Goal: Task Accomplishment & Management: Manage account settings

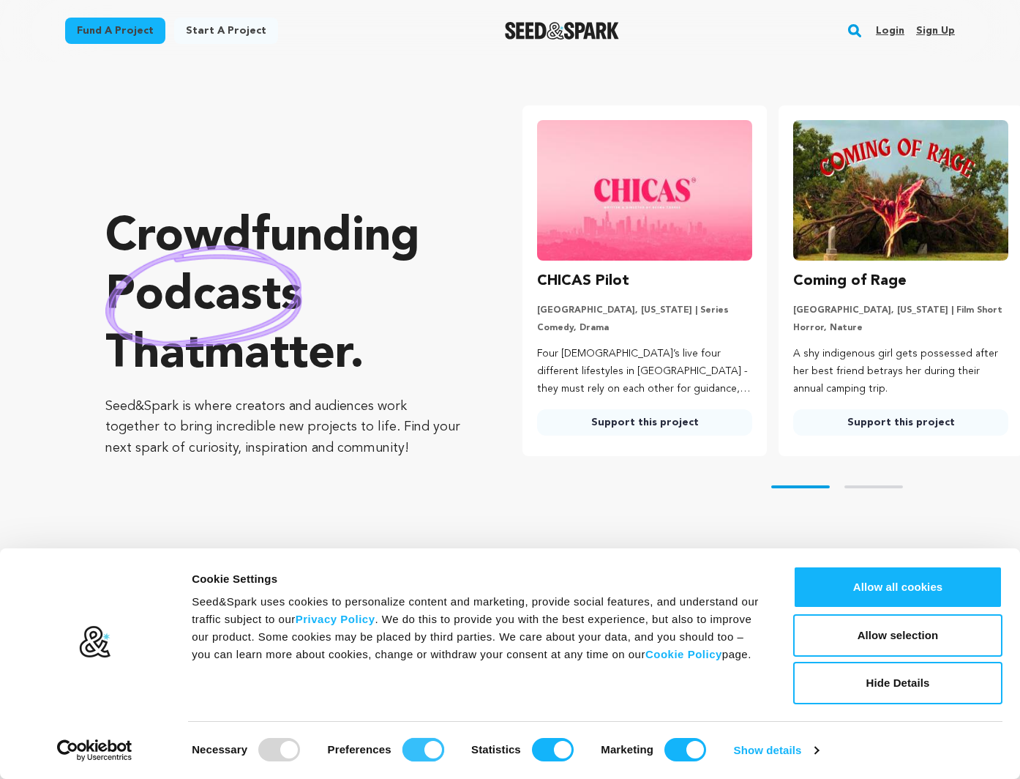
click at [430, 747] on input "Preferences" at bounding box center [424, 749] width 42 height 23
checkbox input "false"
click at [537, 755] on input "Statistics" at bounding box center [553, 749] width 42 height 23
checkbox input "false"
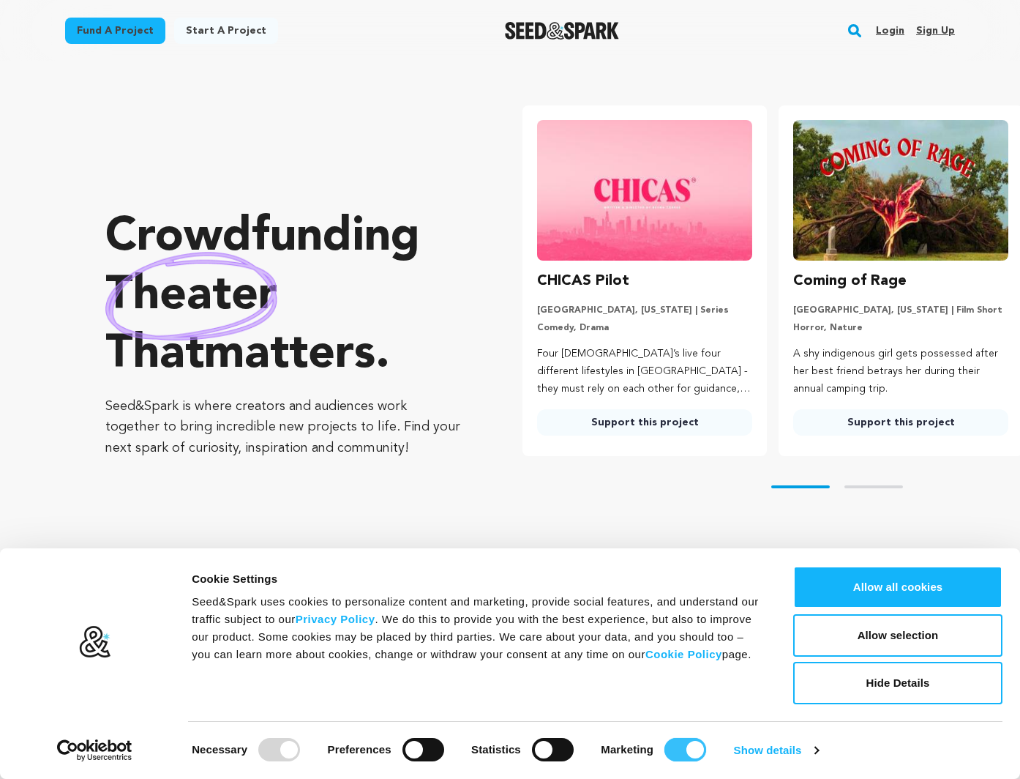
click at [693, 755] on input "Marketing" at bounding box center [686, 749] width 42 height 23
checkbox input "false"
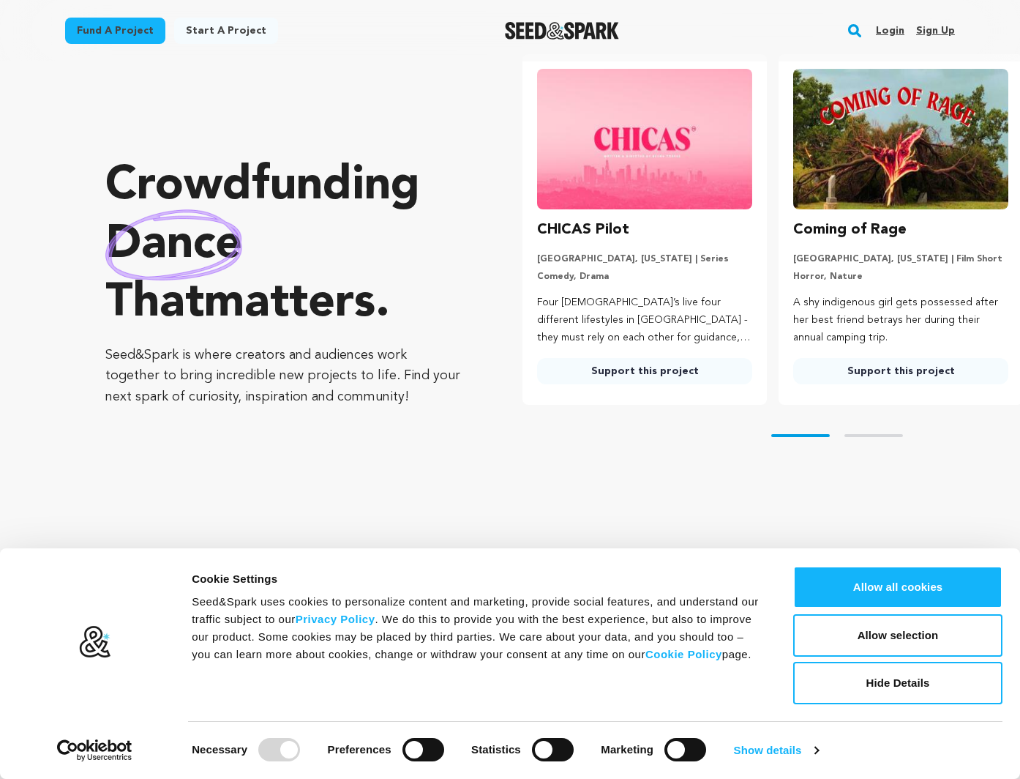
click at [892, 31] on link "Login" at bounding box center [890, 30] width 29 height 23
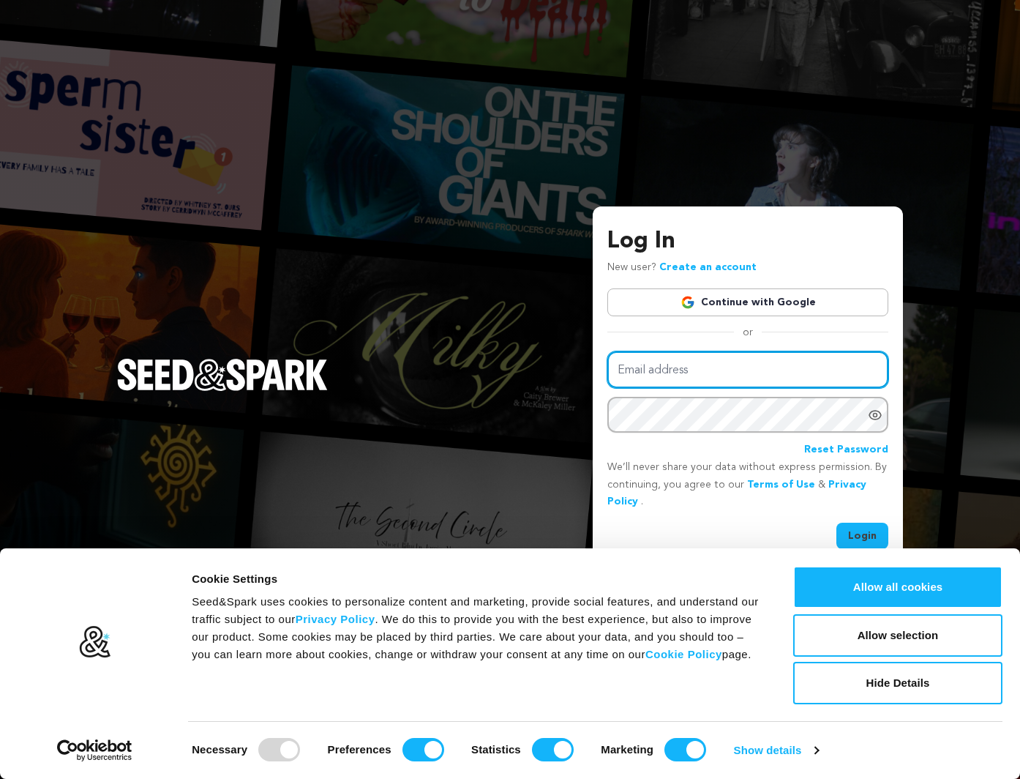
type input "[EMAIL_ADDRESS][DOMAIN_NAME]"
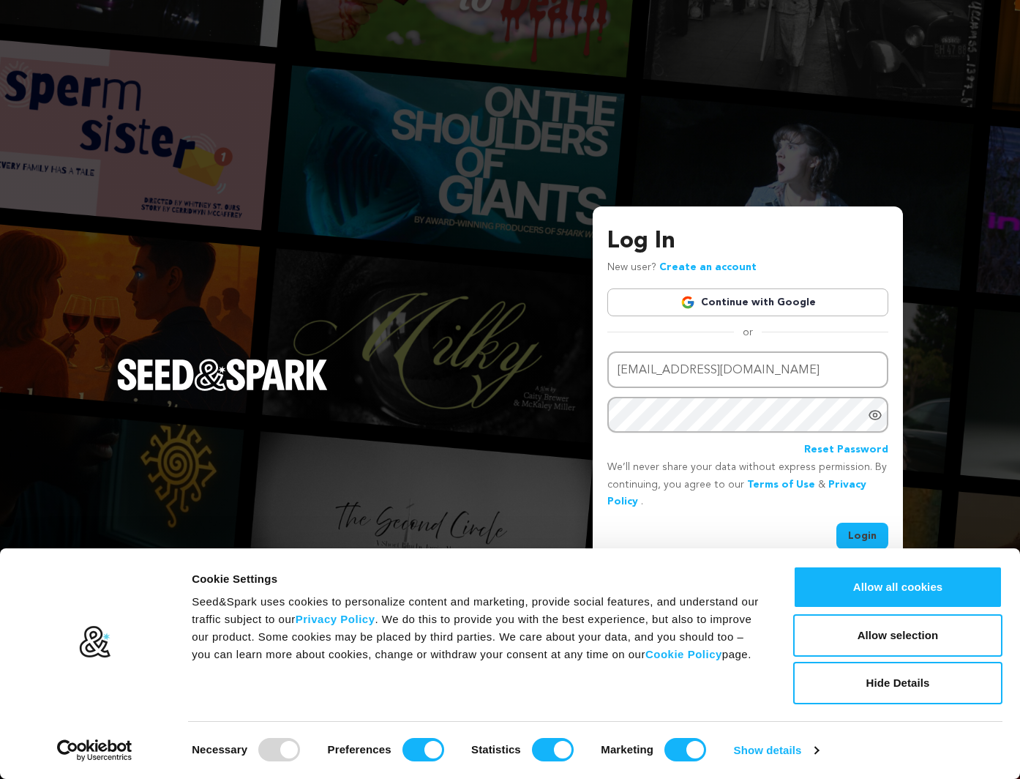
click at [853, 534] on button "Login" at bounding box center [863, 536] width 52 height 26
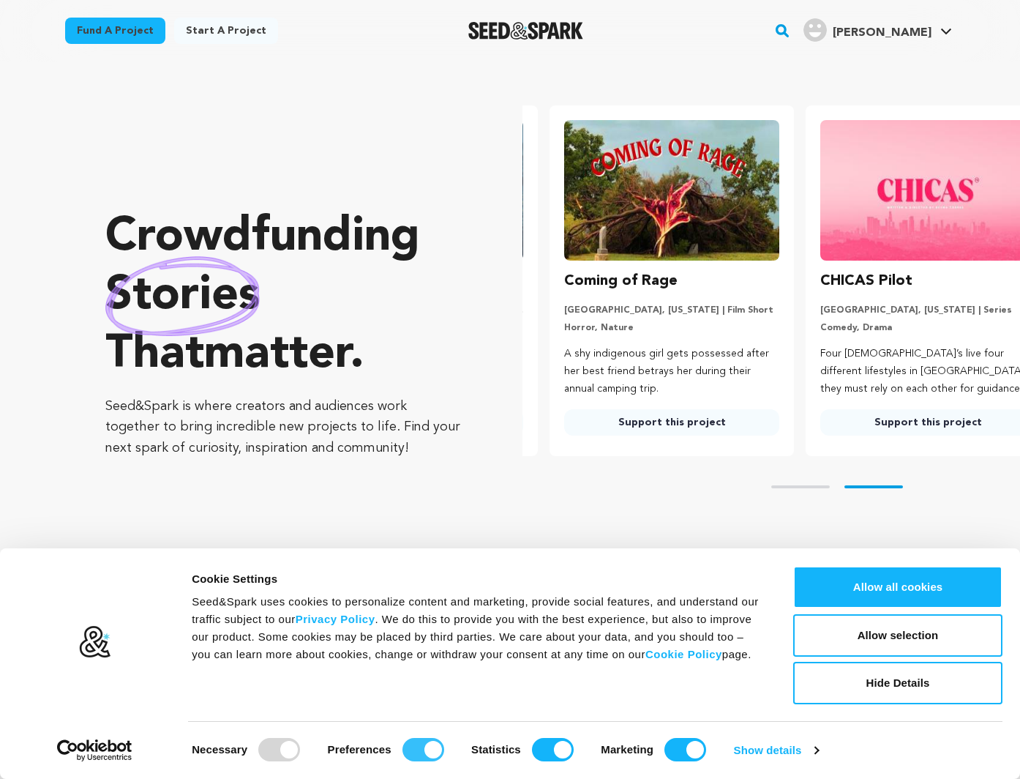
scroll to position [0, 268]
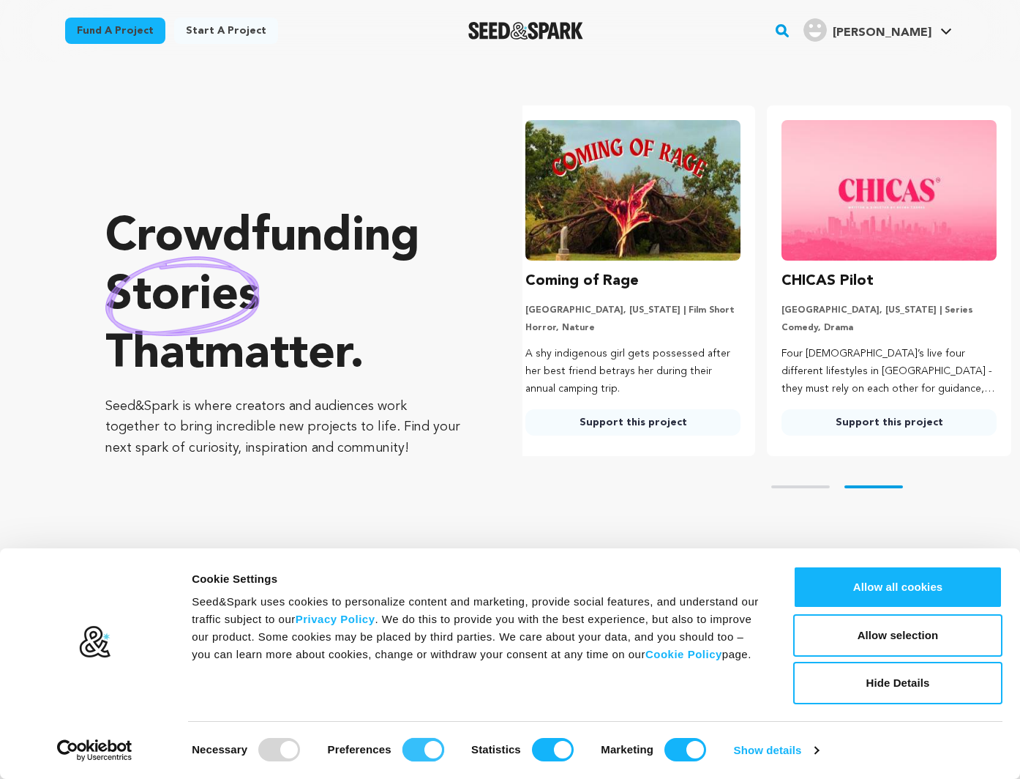
click at [435, 743] on input "Preferences" at bounding box center [424, 749] width 42 height 23
checkbox input "false"
click at [537, 753] on input "Statistics" at bounding box center [553, 749] width 42 height 23
checkbox input "false"
click at [680, 753] on input "Marketing" at bounding box center [686, 749] width 42 height 23
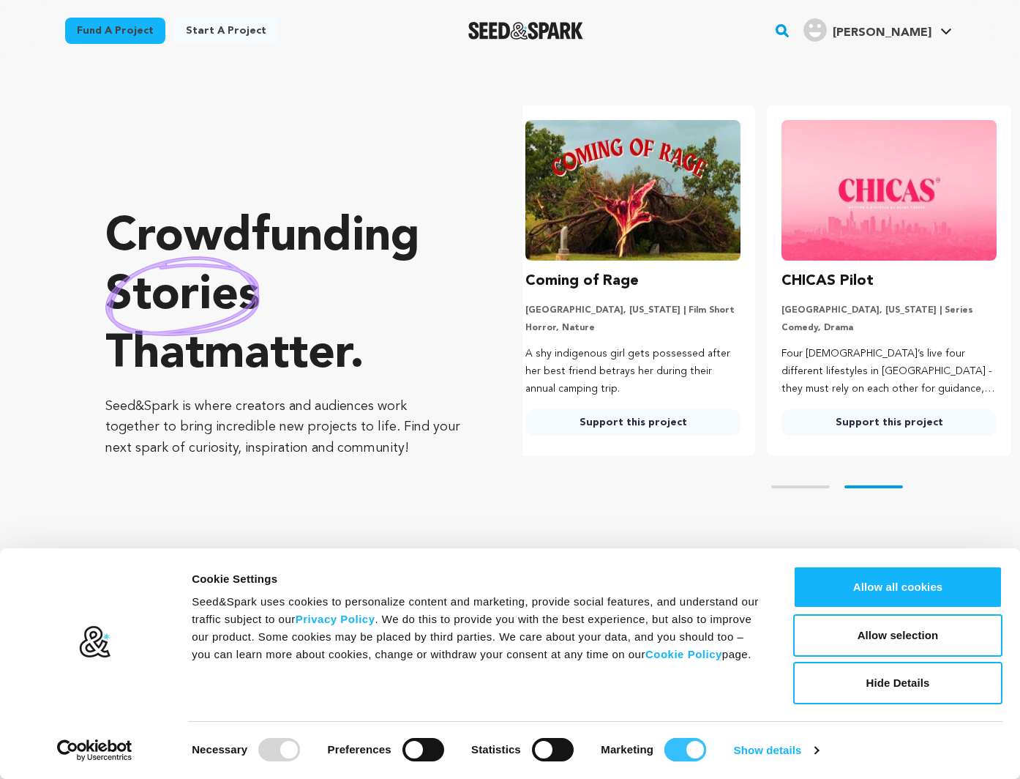
checkbox input "false"
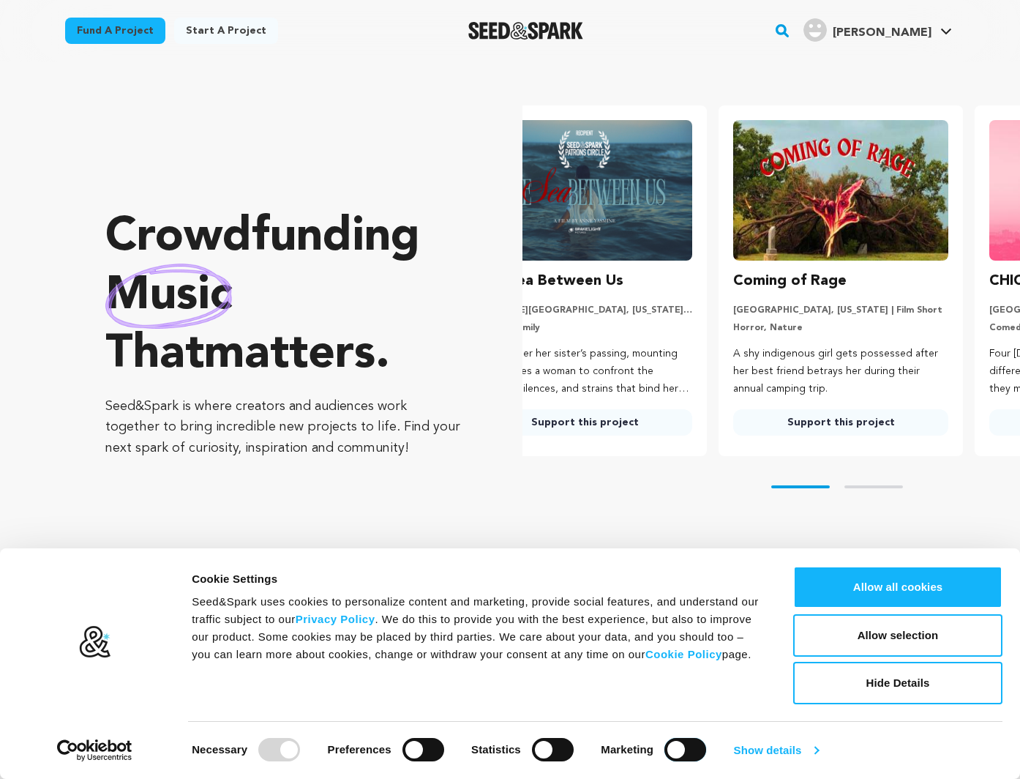
scroll to position [0, 0]
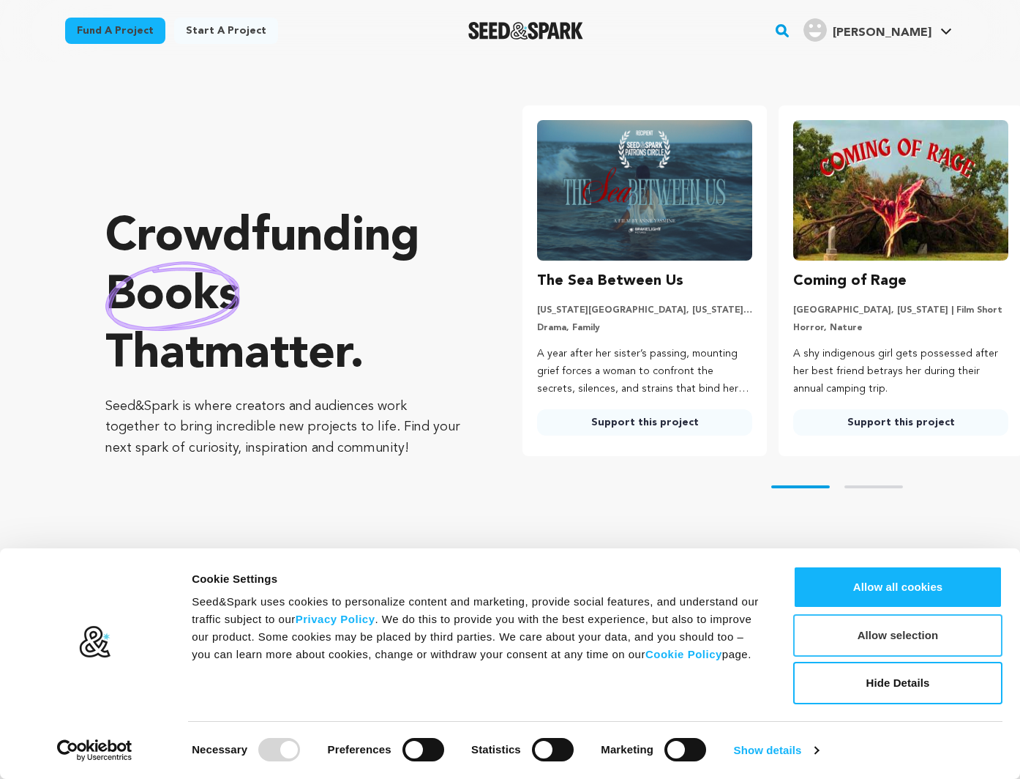
click at [881, 638] on button "Allow selection" at bounding box center [898, 635] width 209 height 42
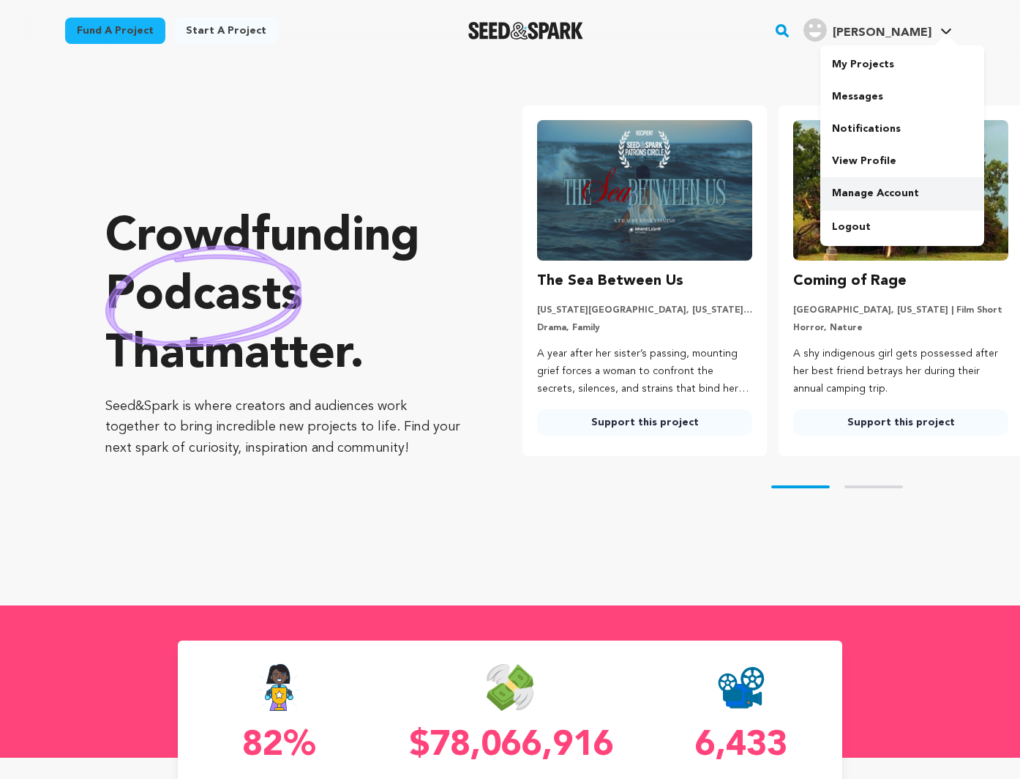
click at [884, 186] on link "Manage Account" at bounding box center [903, 193] width 164 height 32
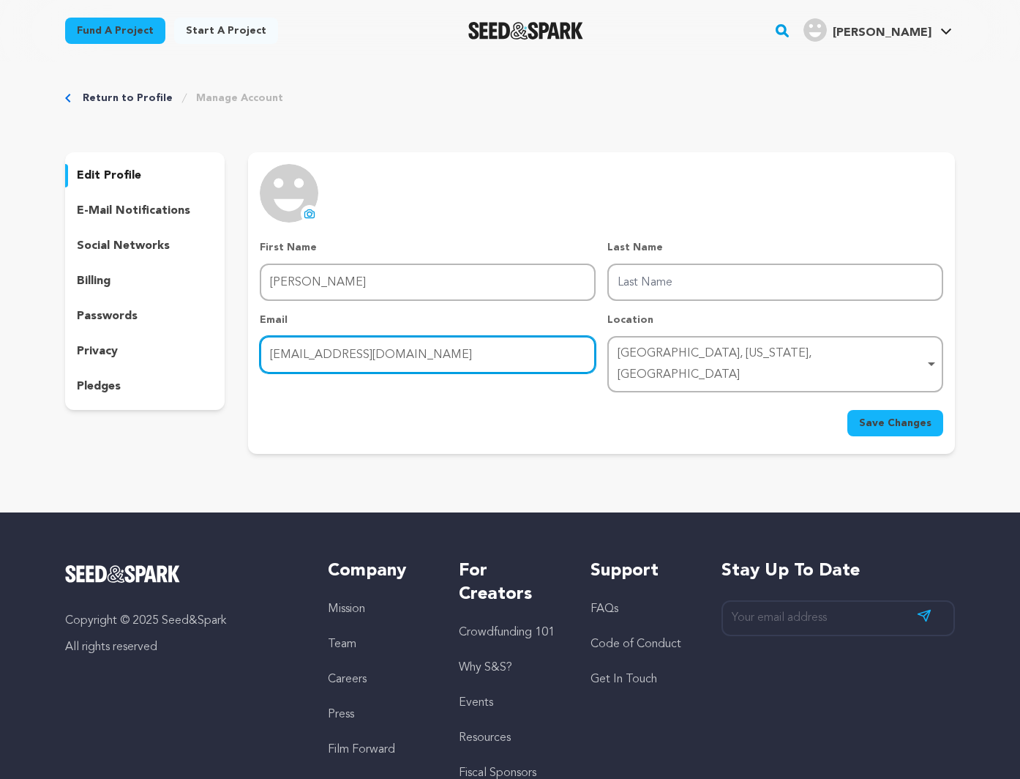
drag, startPoint x: 313, startPoint y: 357, endPoint x: 214, endPoint y: 346, distance: 99.5
click at [289, 357] on input "ster@gmail.com" at bounding box center [428, 354] width 336 height 37
type input "stezrr@gmail.com"
click at [493, 464] on div "Return to Profile Manage Account edit profile e-mail notifications social netwo…" at bounding box center [510, 274] width 937 height 427
click at [866, 416] on span "Save Changes" at bounding box center [895, 423] width 72 height 15
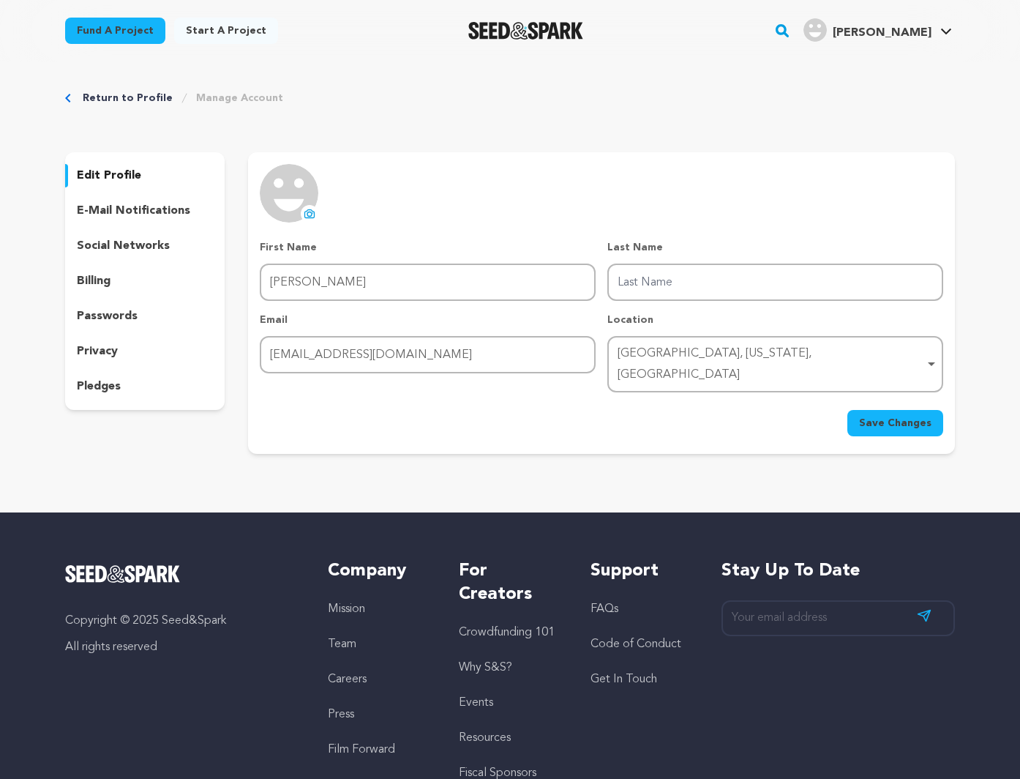
click at [694, 198] on div "uploading spinner upload profile image First Name First Name Sean Last Name Las…" at bounding box center [602, 300] width 684 height 272
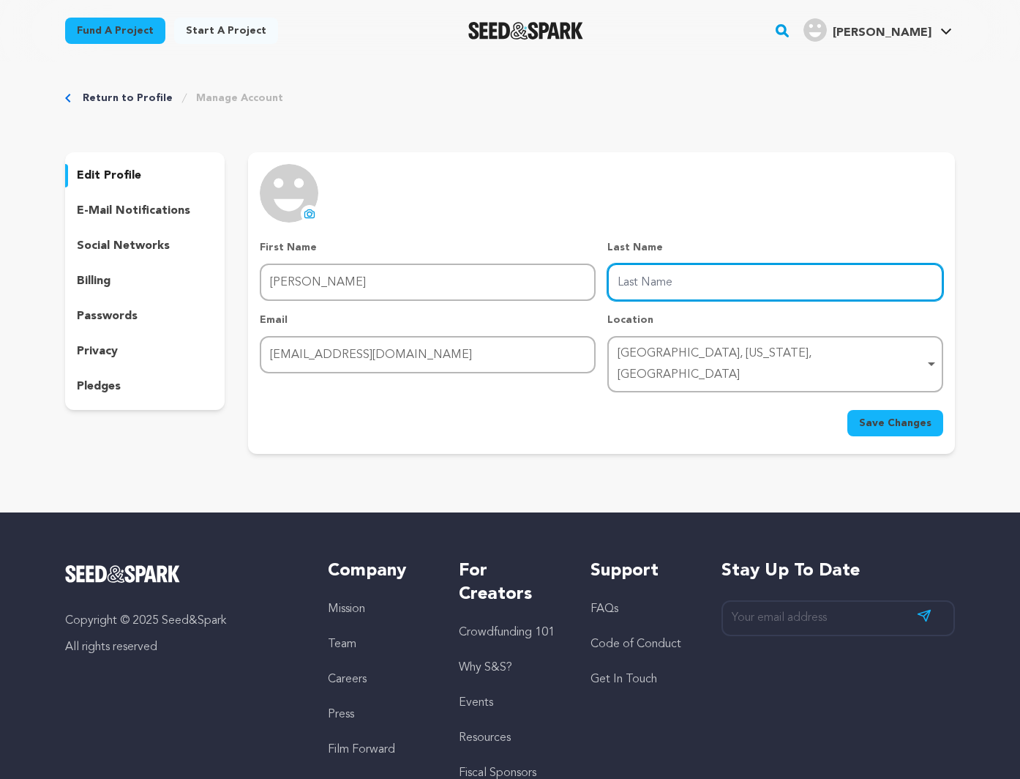
click at [641, 272] on input "Last Name" at bounding box center [776, 282] width 336 height 37
type input "Y"
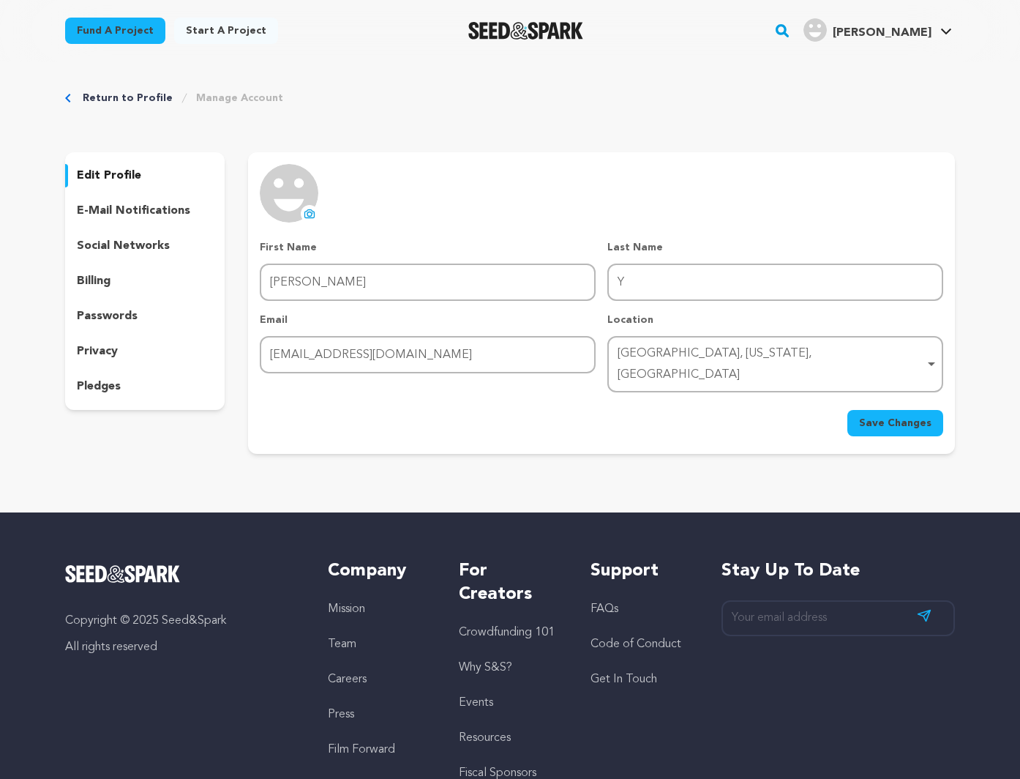
click at [848, 441] on div "Return to Profile Manage Account edit profile e-mail notifications social netwo…" at bounding box center [510, 274] width 937 height 427
click at [873, 414] on button "Save Changes" at bounding box center [896, 423] width 96 height 26
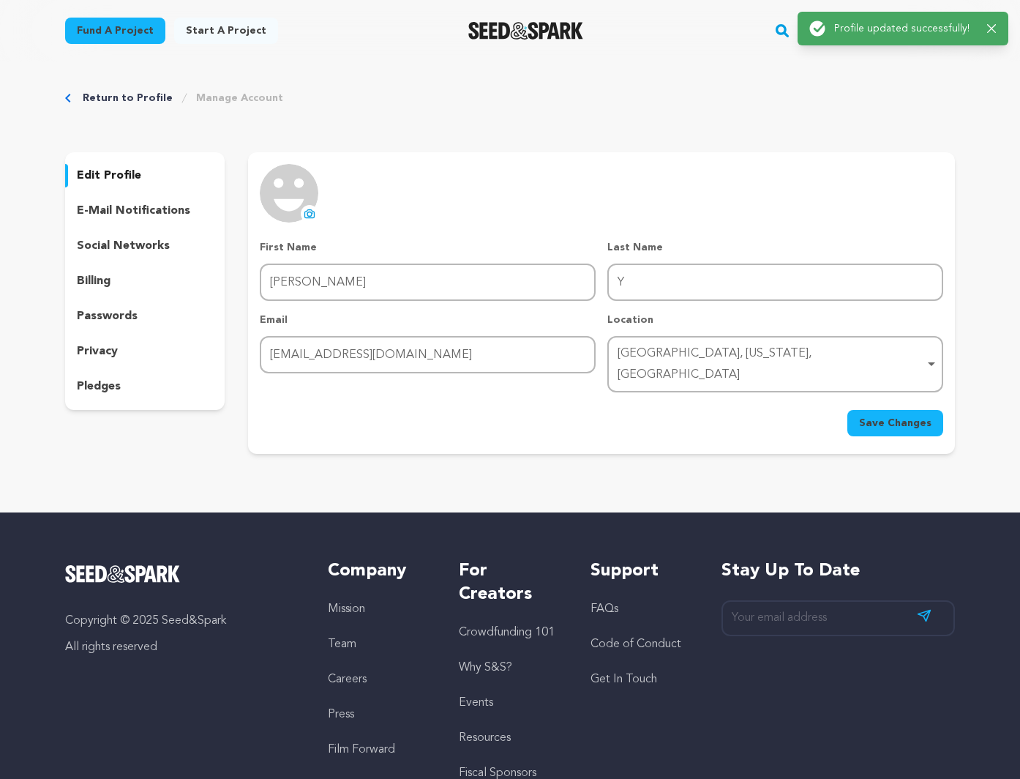
click at [129, 312] on p "passwords" at bounding box center [107, 316] width 61 height 18
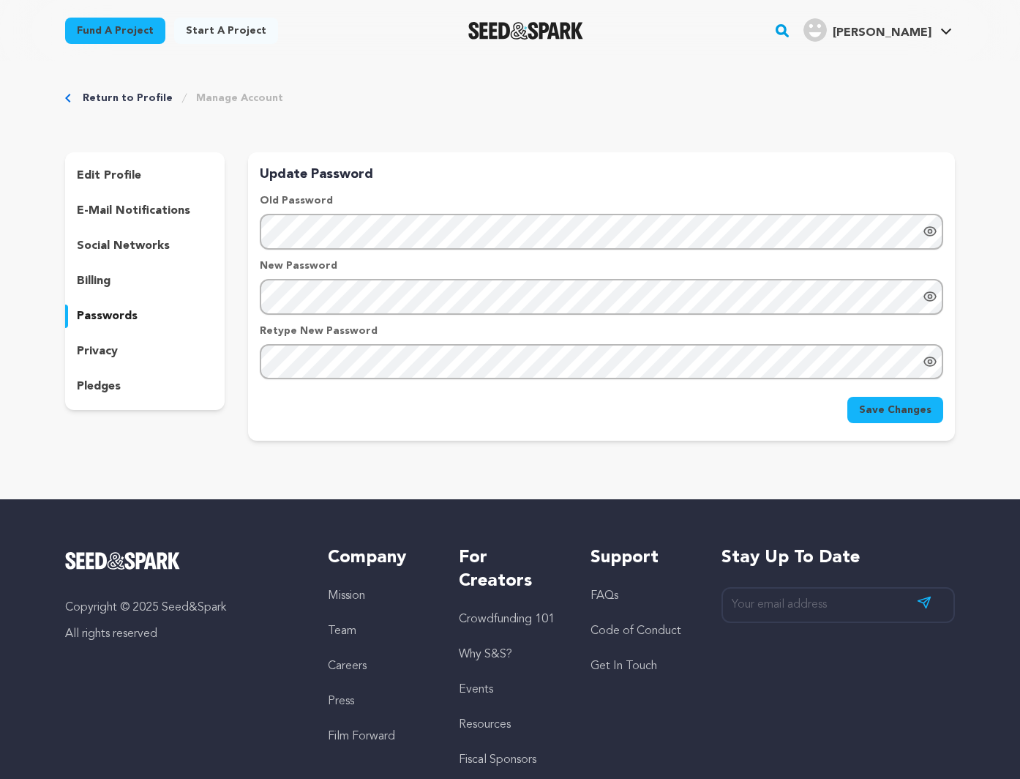
click at [256, 284] on div "Update Password Old Password New Password Retype New Password" at bounding box center [601, 293] width 707 height 259
click at [902, 415] on span "Save Changes" at bounding box center [895, 410] width 72 height 15
click at [923, 36] on span "Sean" at bounding box center [882, 33] width 99 height 12
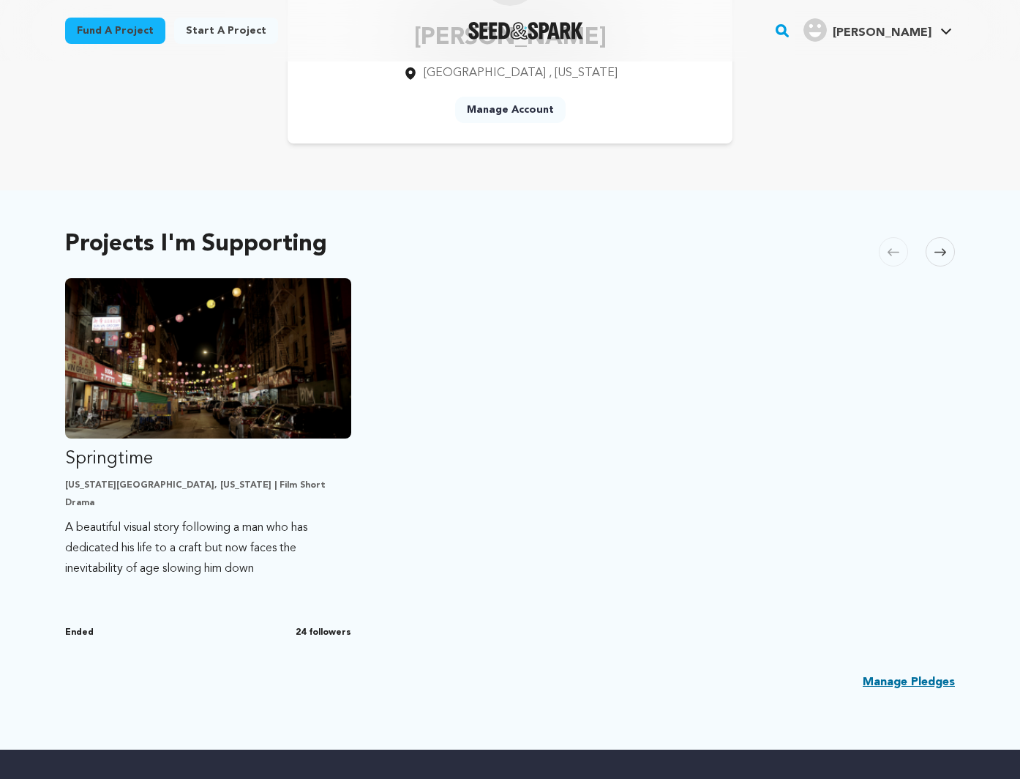
scroll to position [184, 0]
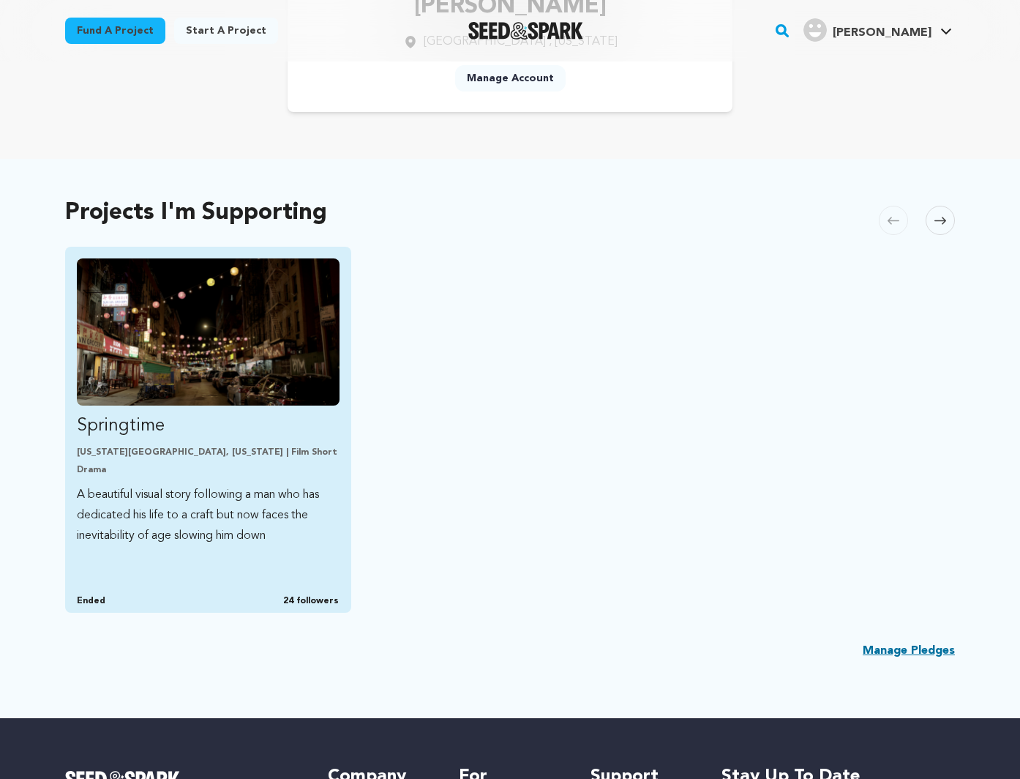
click at [287, 370] on img "Fund Springtime" at bounding box center [208, 331] width 263 height 147
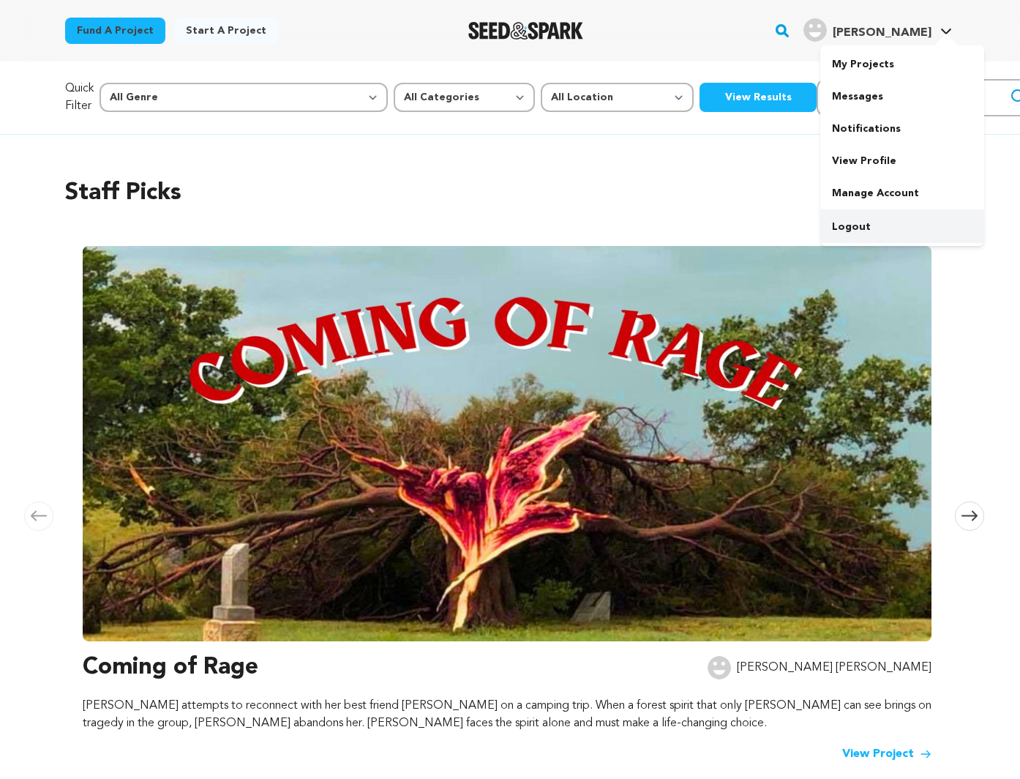
click at [878, 222] on link "Logout" at bounding box center [903, 227] width 164 height 32
